Goal: Transaction & Acquisition: Purchase product/service

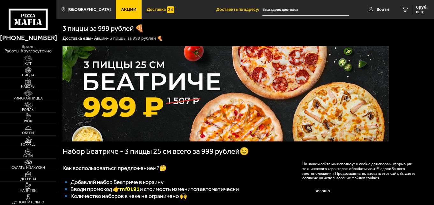
click at [153, 8] on span "Доставка" at bounding box center [156, 9] width 19 height 4
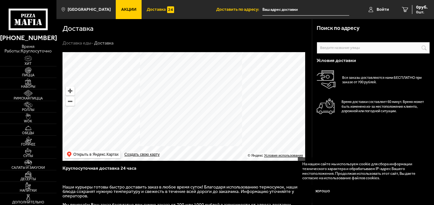
click at [431, 196] on div "Поиск по адресу Информация по адресу Условия доставки Все заказы доставляются н…" at bounding box center [373, 201] width 122 height 365
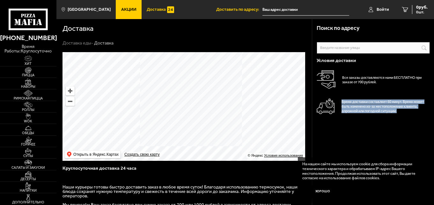
click at [431, 196] on div "Поиск по адресу Информация по адресу Условия доставки Все заказы доставляются н…" at bounding box center [373, 201] width 122 height 365
click at [30, 187] on img at bounding box center [27, 186] width 17 height 6
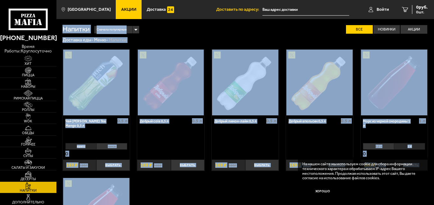
click at [30, 187] on img at bounding box center [27, 186] width 17 height 6
click at [432, 200] on div "Чай [PERSON_NAME] Tea Mango 0,5 л 0.5 л манго лимон 0 Выбрать 186 ₽ 169 ₽ Добры…" at bounding box center [244, 174] width 377 height 263
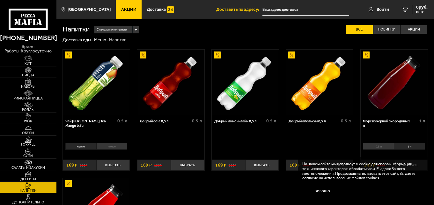
click at [432, 200] on div "Чай [PERSON_NAME] Tea Mango 0,5 л 0.5 л манго лимон 0 Выбрать 186 ₽ 169 ₽ Добры…" at bounding box center [244, 174] width 377 height 263
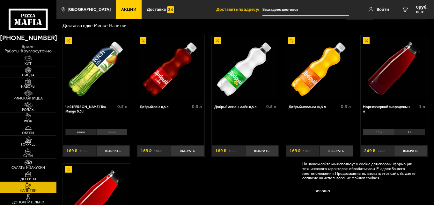
click at [432, 200] on div "Чай [PERSON_NAME] Tea Mango 0,5 л 0.5 л манго лимон 0 Выбрать 186 ₽ 169 ₽ Добры…" at bounding box center [244, 160] width 377 height 263
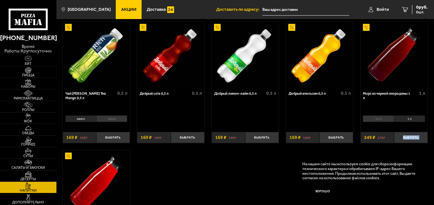
click at [432, 200] on div "Чай [PERSON_NAME] Tea Mango 0,5 л 0.5 л манго лимон 0 Выбрать 186 ₽ 169 ₽ Добры…" at bounding box center [244, 147] width 377 height 263
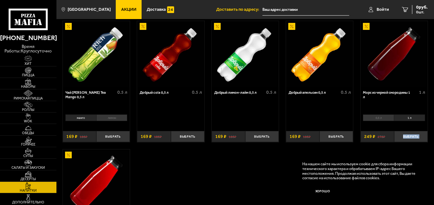
click at [432, 200] on div "Чай [PERSON_NAME] Tea Mango 0,5 л 0.5 л манго лимон 0 Выбрать 186 ₽ 169 ₽ Добры…" at bounding box center [244, 146] width 377 height 263
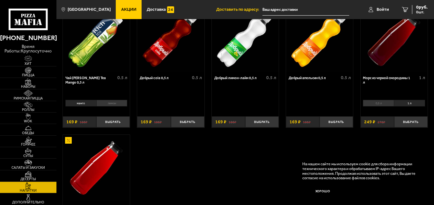
click at [432, 200] on div "Чай [PERSON_NAME] Tea Mango 0,5 л 0.5 л манго лимон 0 Выбрать 186 ₽ 169 ₽ Добры…" at bounding box center [244, 131] width 377 height 263
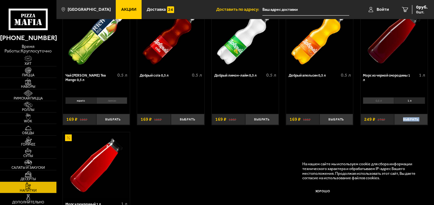
scroll to position [55, 0]
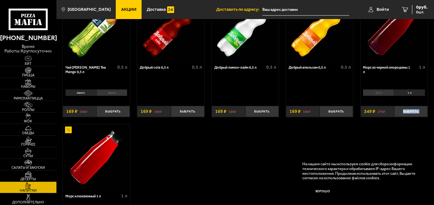
click at [432, 200] on div "Чай [PERSON_NAME] Tea Mango 0,5 л 0.5 л манго лимон 0 Выбрать 186 ₽ 169 ₽ Добры…" at bounding box center [244, 120] width 377 height 263
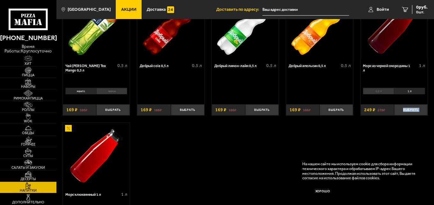
click at [432, 200] on div "Чай [PERSON_NAME] Tea Mango 0,5 л 0.5 л манго лимон 0 Выбрать 186 ₽ 169 ₽ Добры…" at bounding box center [244, 119] width 377 height 263
click at [30, 201] on span "Дополнительно" at bounding box center [28, 203] width 56 height 4
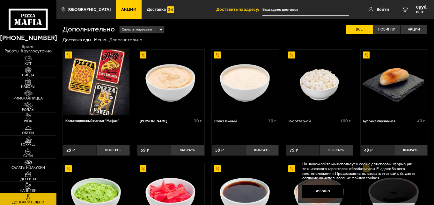
click at [27, 87] on span "Наборы" at bounding box center [28, 87] width 56 height 4
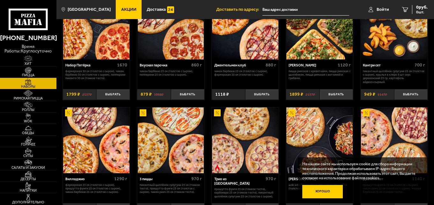
click at [331, 191] on button "Хорошо" at bounding box center [322, 192] width 41 height 14
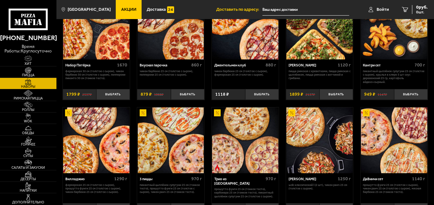
click at [331, 191] on p "Wok классический L (2 шт), Чикен Ранч 25 см (толстое с сыром)." at bounding box center [319, 186] width 62 height 7
click at [29, 129] on img at bounding box center [27, 128] width 17 height 6
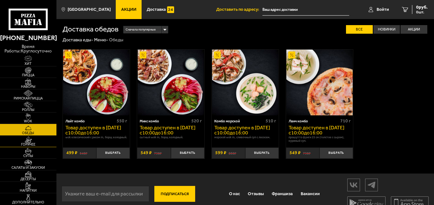
click at [27, 144] on span "Горячее" at bounding box center [28, 145] width 56 height 4
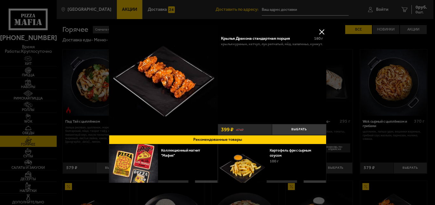
click at [322, 31] on button at bounding box center [322, 32] width 10 height 10
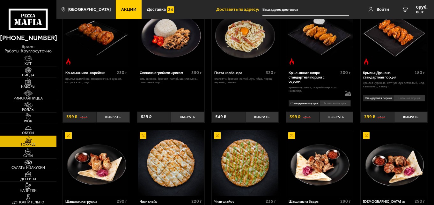
scroll to position [360, 0]
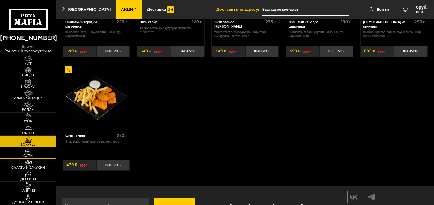
click at [31, 152] on img at bounding box center [27, 151] width 17 height 6
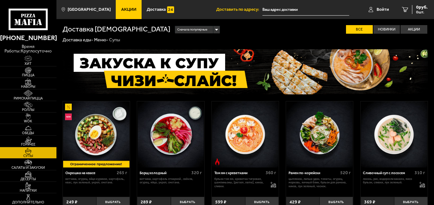
scroll to position [180, 0]
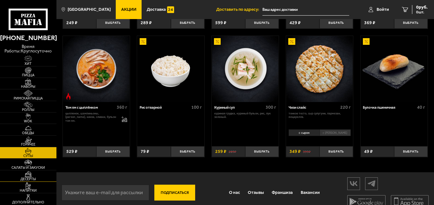
click at [27, 178] on span "Десерты" at bounding box center [28, 180] width 56 height 4
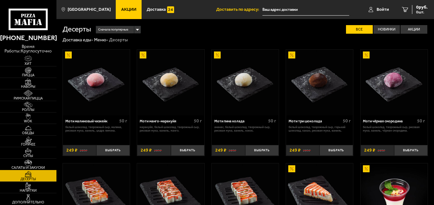
click at [36, 163] on img at bounding box center [27, 163] width 17 height 6
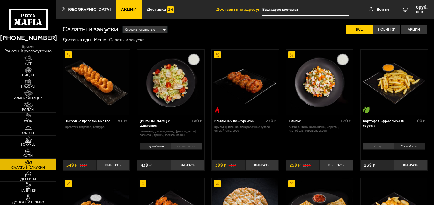
click at [28, 65] on span "Хит" at bounding box center [28, 64] width 56 height 4
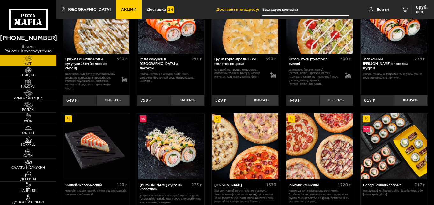
scroll to position [360, 0]
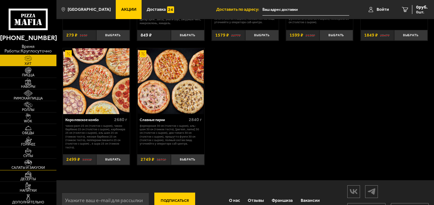
click at [31, 162] on img at bounding box center [27, 163] width 17 height 6
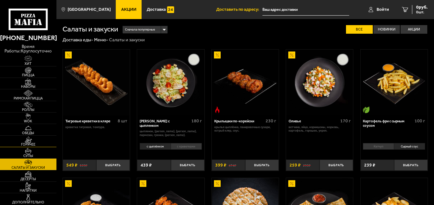
click at [29, 143] on span "Горячее" at bounding box center [28, 145] width 56 height 4
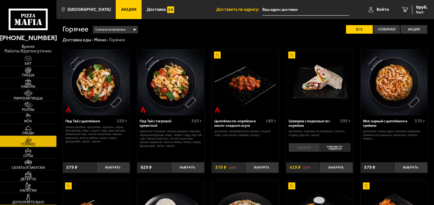
click at [29, 196] on img at bounding box center [27, 198] width 17 height 6
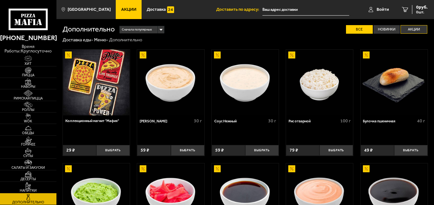
click at [411, 32] on label "Акции" at bounding box center [413, 29] width 27 height 9
click at [0, 0] on input "Акции" at bounding box center [0, 0] width 0 height 0
click at [411, 32] on label "Акции" at bounding box center [413, 29] width 27 height 9
click at [0, 0] on input "Акции" at bounding box center [0, 0] width 0 height 0
click at [409, 28] on label "Акции" at bounding box center [413, 29] width 27 height 9
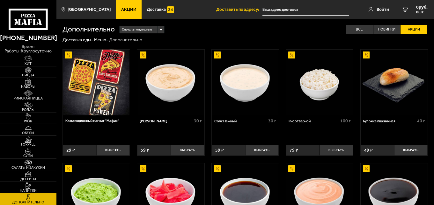
click at [0, 0] on input "Акции" at bounding box center [0, 0] width 0 height 0
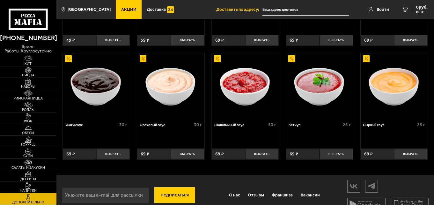
scroll to position [236, 0]
